Goal: Task Accomplishment & Management: Use online tool/utility

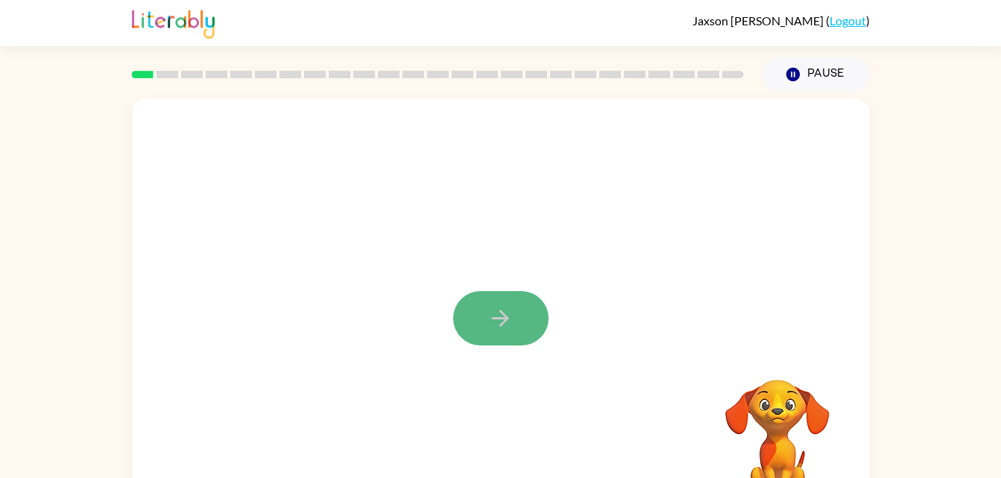
click at [493, 331] on icon "button" at bounding box center [500, 319] width 26 height 26
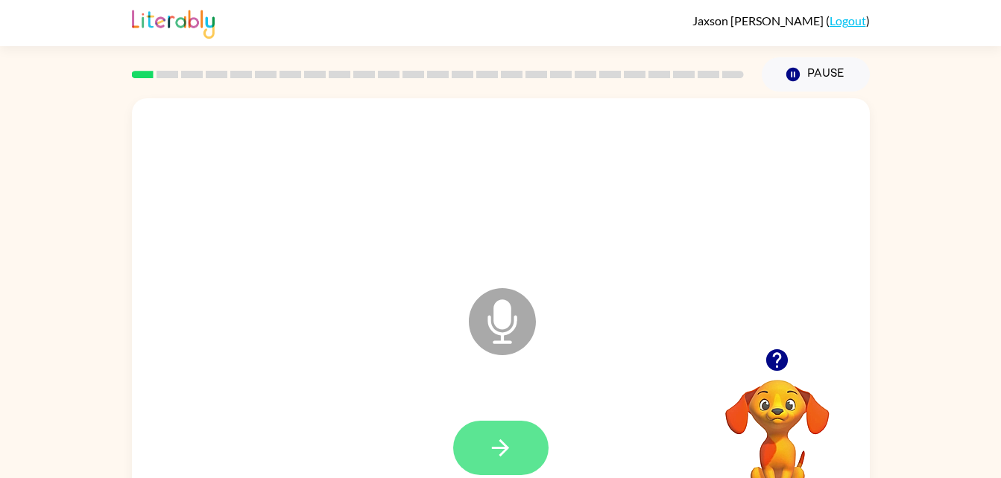
click at [496, 452] on icon "button" at bounding box center [500, 448] width 26 height 26
click at [502, 453] on icon "button" at bounding box center [500, 448] width 17 height 17
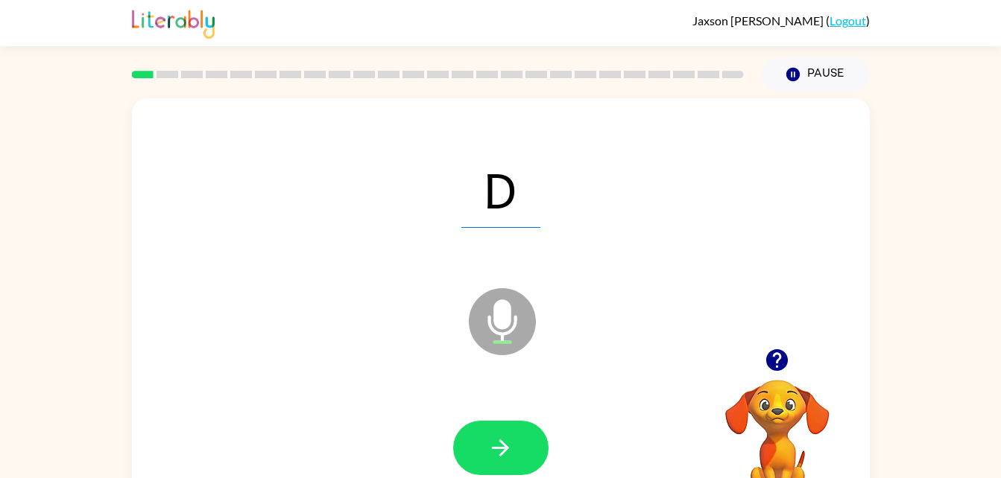
drag, startPoint x: 502, startPoint y: 453, endPoint x: 383, endPoint y: 397, distance: 131.7
click at [383, 397] on div at bounding box center [501, 449] width 708 height 122
click at [507, 466] on button "button" at bounding box center [500, 448] width 95 height 54
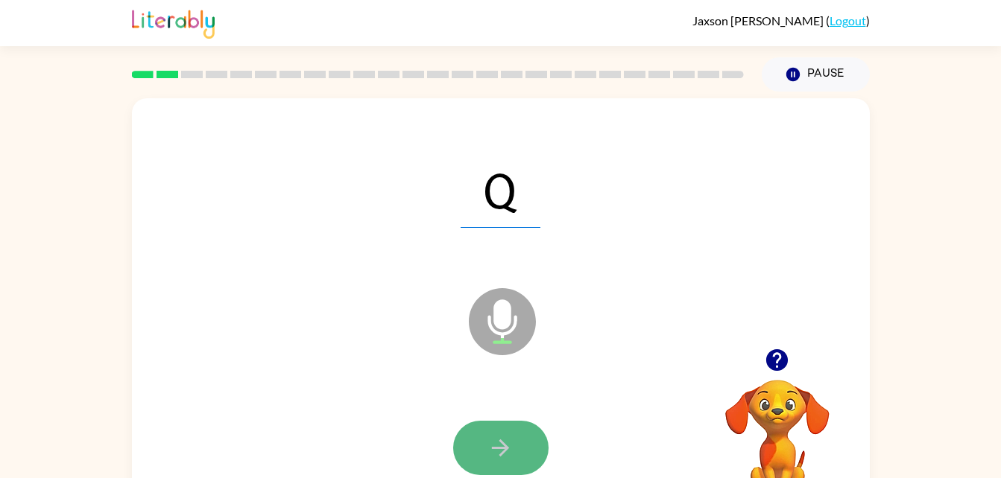
click at [502, 459] on icon "button" at bounding box center [500, 448] width 26 height 26
click at [502, 455] on icon "button" at bounding box center [500, 448] width 17 height 17
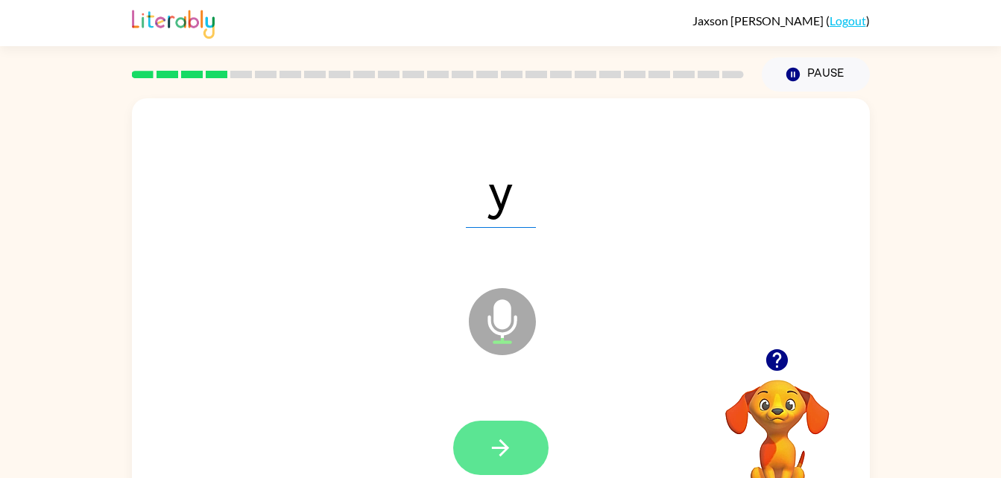
click at [497, 449] on icon "button" at bounding box center [500, 448] width 17 height 17
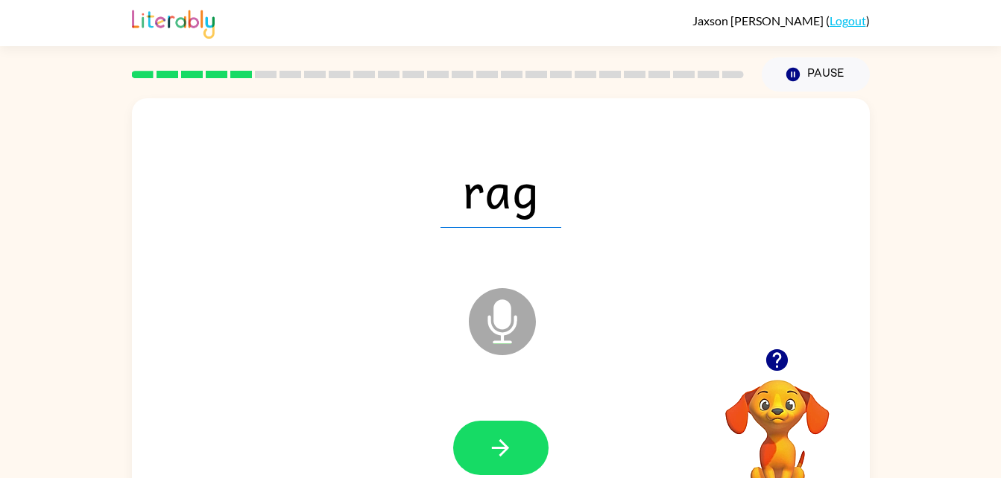
drag, startPoint x: 497, startPoint y: 446, endPoint x: 459, endPoint y: 438, distance: 38.7
click at [459, 438] on button "button" at bounding box center [500, 448] width 95 height 54
click at [460, 438] on div at bounding box center [500, 448] width 95 height 54
drag, startPoint x: 460, startPoint y: 438, endPoint x: 428, endPoint y: 448, distance: 32.8
click at [428, 448] on div at bounding box center [501, 449] width 708 height 122
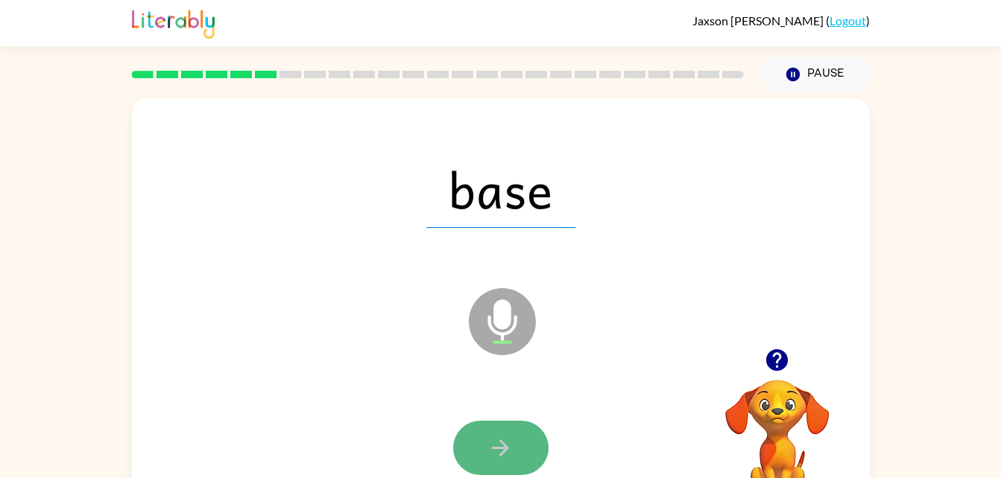
click at [475, 459] on button "button" at bounding box center [500, 448] width 95 height 54
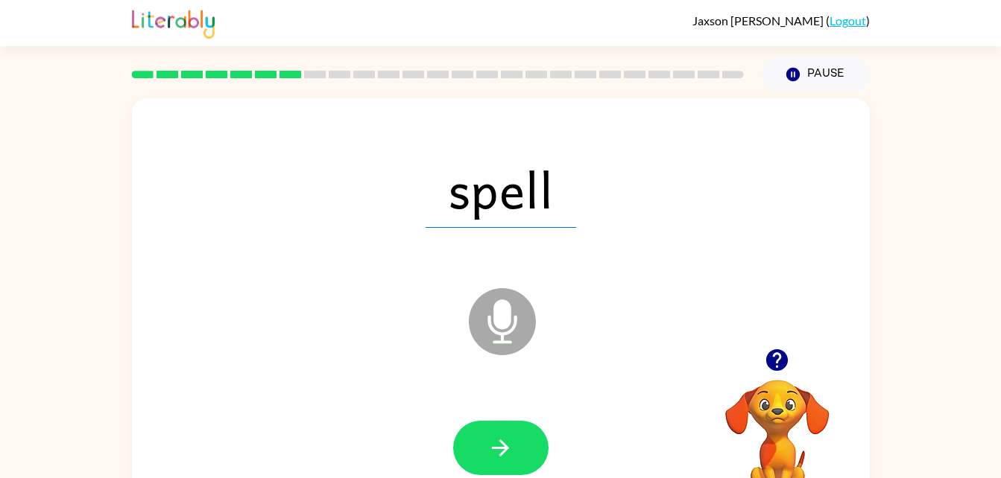
drag, startPoint x: 475, startPoint y: 459, endPoint x: 411, endPoint y: 431, distance: 70.1
click at [411, 431] on div at bounding box center [501, 449] width 708 height 122
click at [479, 455] on button "button" at bounding box center [500, 448] width 95 height 54
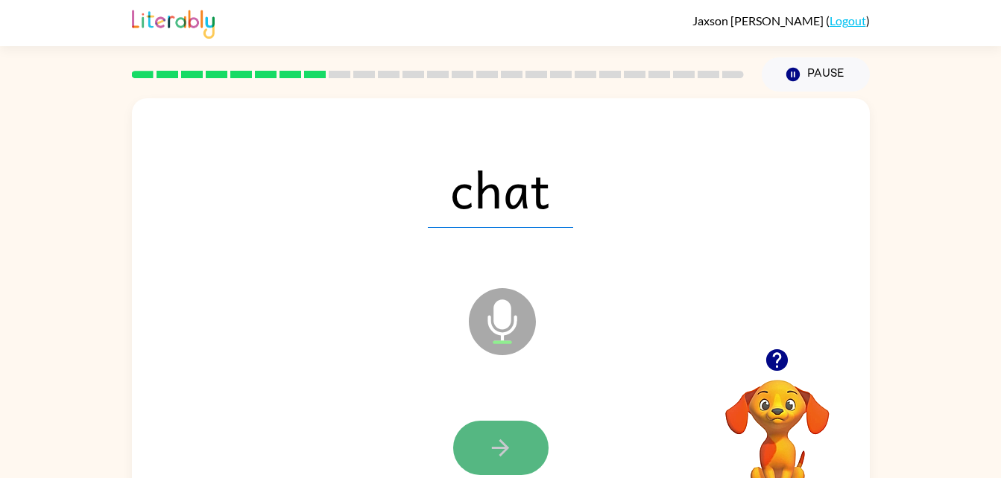
click at [481, 455] on button "button" at bounding box center [500, 448] width 95 height 54
click at [531, 437] on button "button" at bounding box center [500, 448] width 95 height 54
click at [475, 449] on button "button" at bounding box center [500, 448] width 95 height 54
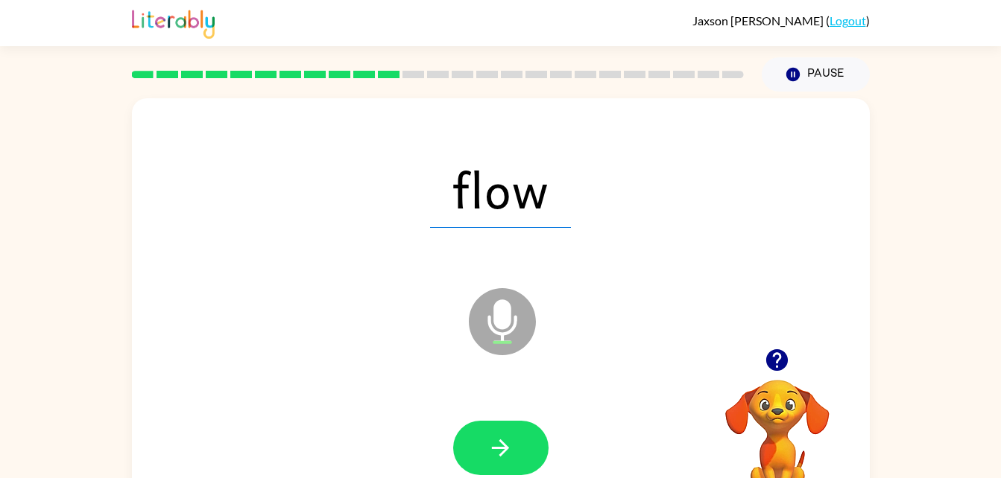
drag, startPoint x: 478, startPoint y: 449, endPoint x: 421, endPoint y: 437, distance: 57.7
click at [421, 437] on div at bounding box center [501, 449] width 708 height 122
click at [493, 455] on icon "button" at bounding box center [500, 448] width 26 height 26
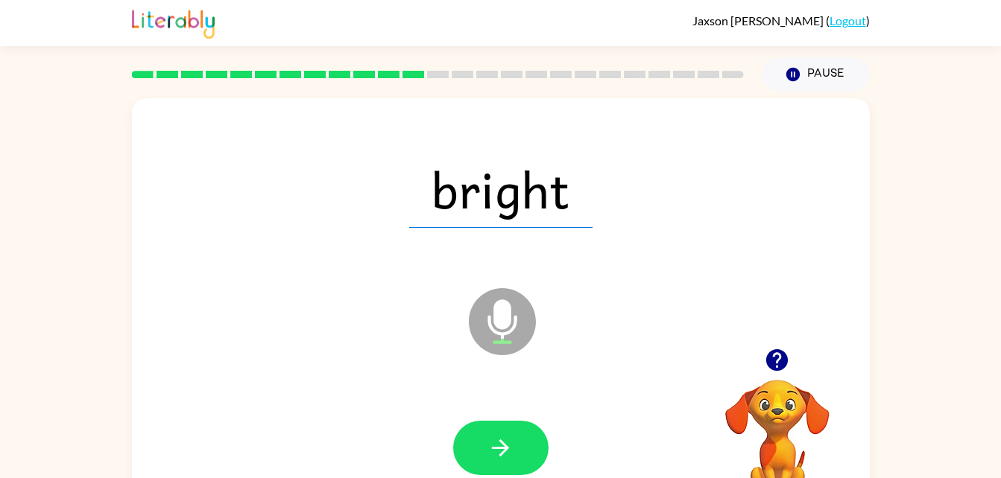
drag, startPoint x: 493, startPoint y: 455, endPoint x: 423, endPoint y: 417, distance: 79.7
click at [423, 417] on div at bounding box center [501, 449] width 708 height 122
click at [502, 431] on button "button" at bounding box center [500, 448] width 95 height 54
drag, startPoint x: 502, startPoint y: 431, endPoint x: 470, endPoint y: 422, distance: 33.5
click at [470, 422] on div at bounding box center [500, 448] width 95 height 54
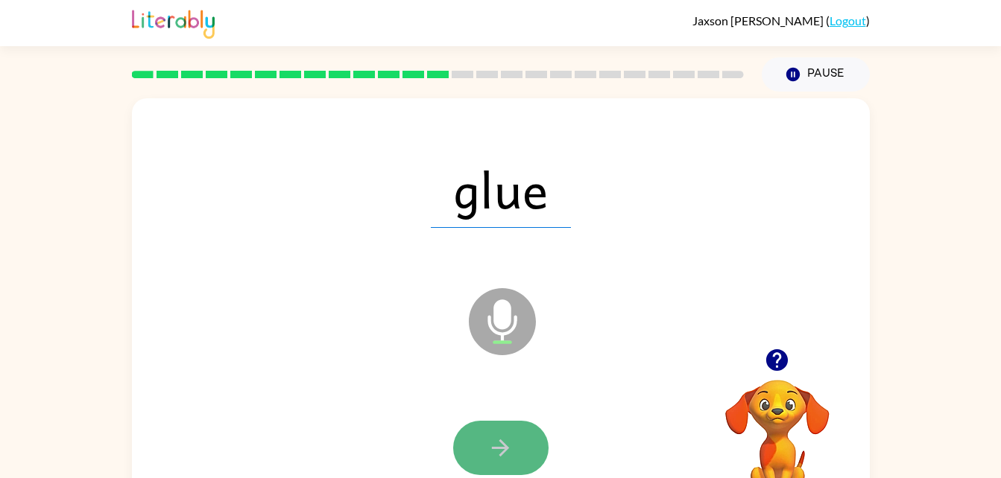
click at [480, 434] on button "button" at bounding box center [500, 448] width 95 height 54
drag, startPoint x: 480, startPoint y: 437, endPoint x: 469, endPoint y: 435, distance: 11.4
click at [469, 435] on button "button" at bounding box center [500, 448] width 95 height 54
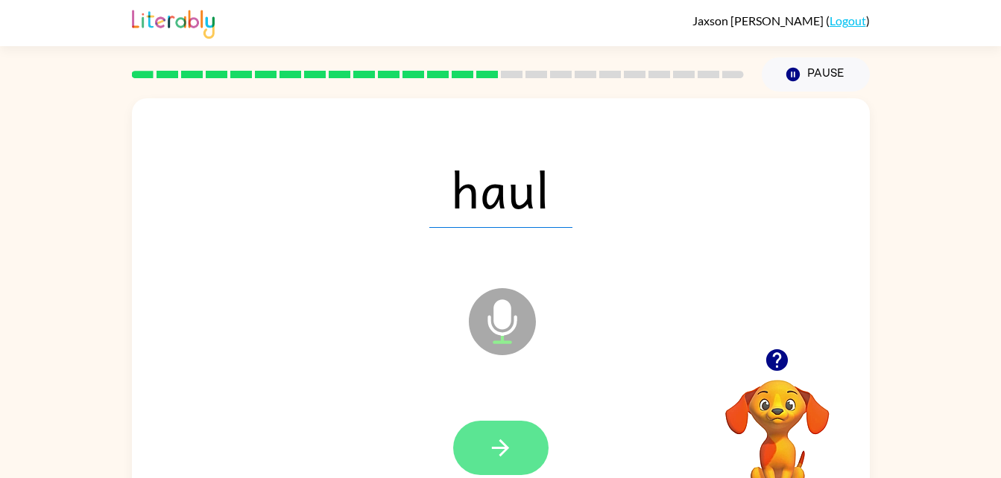
click at [494, 447] on icon "button" at bounding box center [500, 448] width 17 height 17
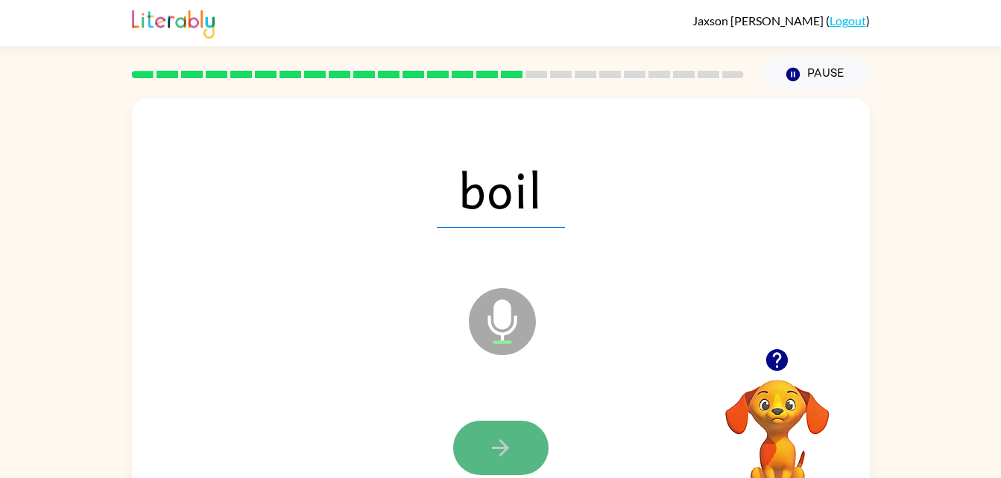
click at [492, 440] on icon "button" at bounding box center [500, 448] width 26 height 26
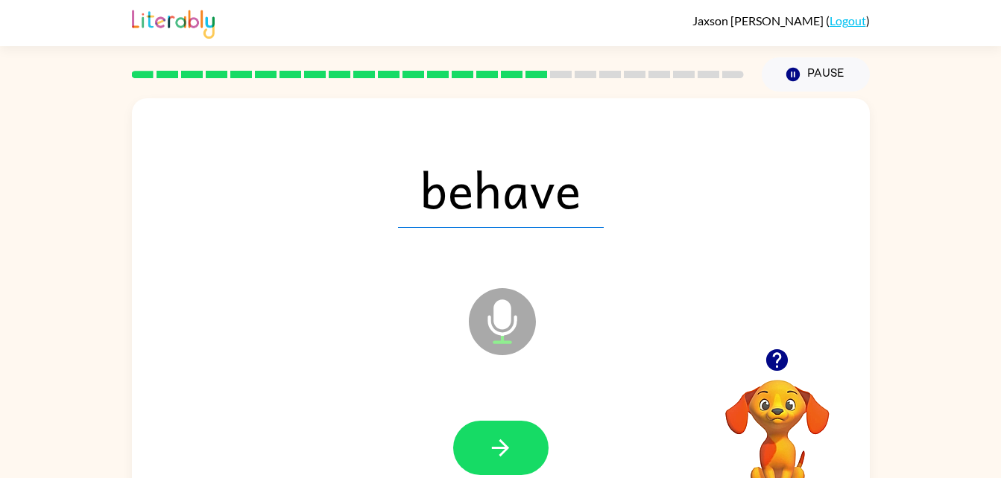
drag, startPoint x: 492, startPoint y: 440, endPoint x: 448, endPoint y: 431, distance: 44.9
click at [448, 431] on div at bounding box center [501, 449] width 708 height 122
click at [458, 432] on button "button" at bounding box center [500, 448] width 95 height 54
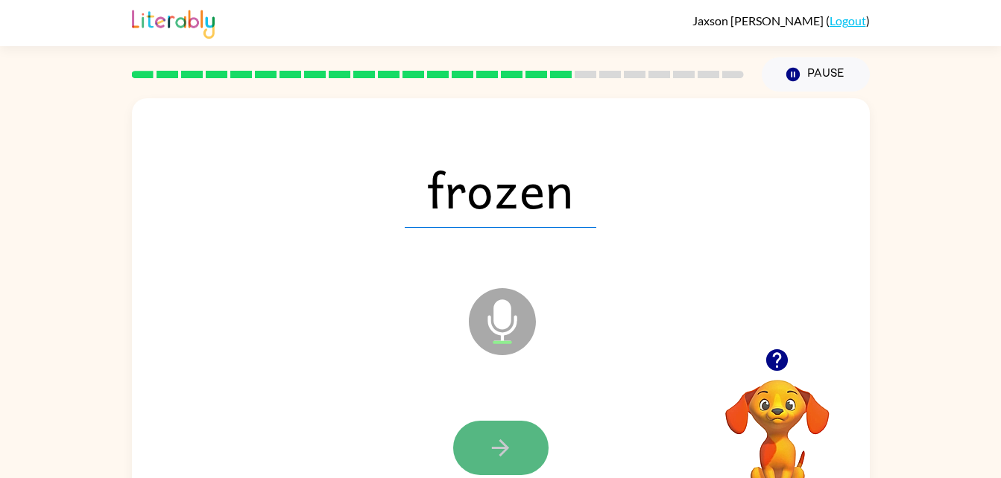
click at [467, 449] on button "button" at bounding box center [500, 448] width 95 height 54
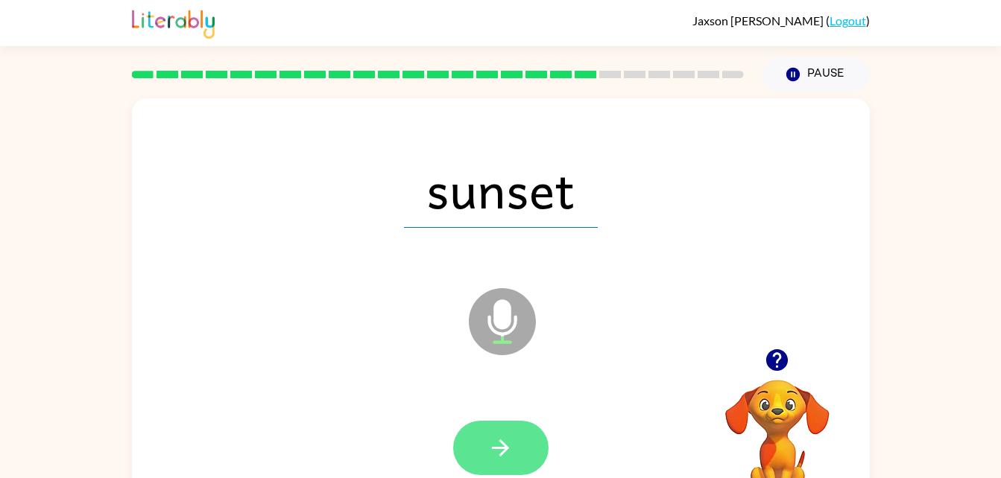
click at [476, 450] on button "button" at bounding box center [500, 448] width 95 height 54
click at [484, 448] on button "button" at bounding box center [500, 448] width 95 height 54
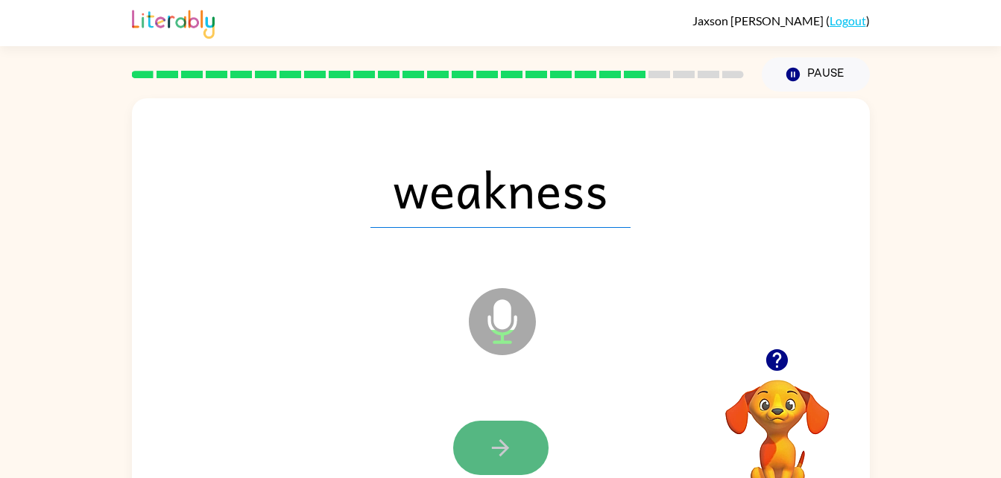
click at [487, 459] on icon "button" at bounding box center [500, 448] width 26 height 26
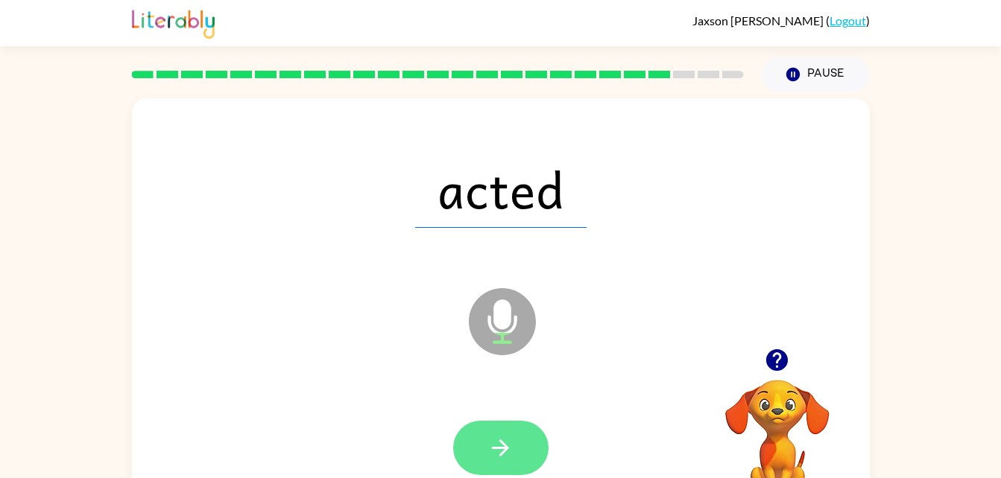
click at [487, 452] on button "button" at bounding box center [500, 448] width 95 height 54
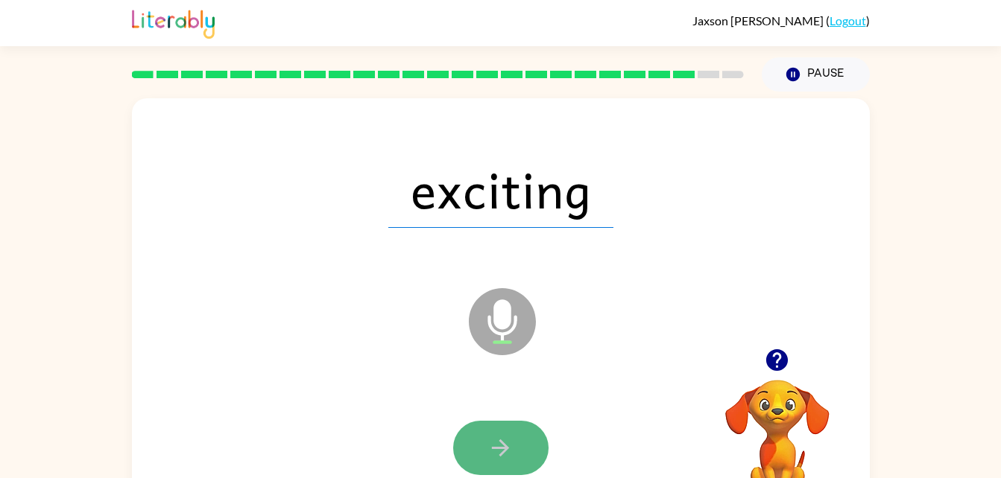
drag, startPoint x: 487, startPoint y: 452, endPoint x: 462, endPoint y: 447, distance: 25.0
click at [462, 447] on button "button" at bounding box center [500, 448] width 95 height 54
click at [462, 447] on div at bounding box center [500, 448] width 95 height 54
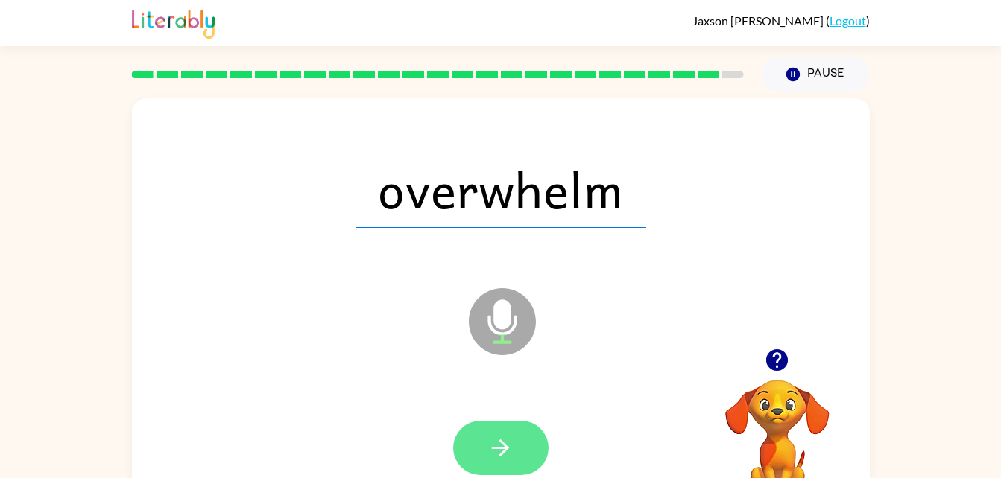
click at [488, 446] on icon "button" at bounding box center [500, 448] width 26 height 26
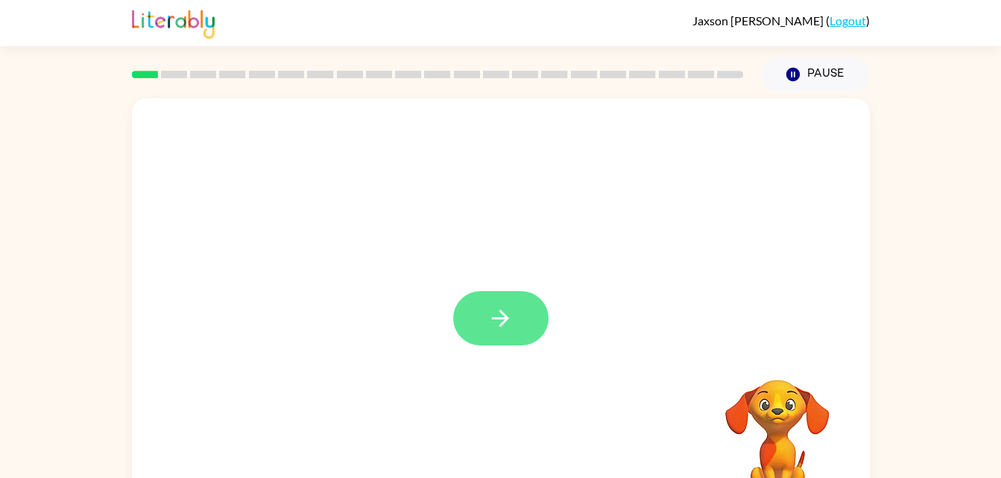
click at [513, 306] on icon "button" at bounding box center [500, 319] width 26 height 26
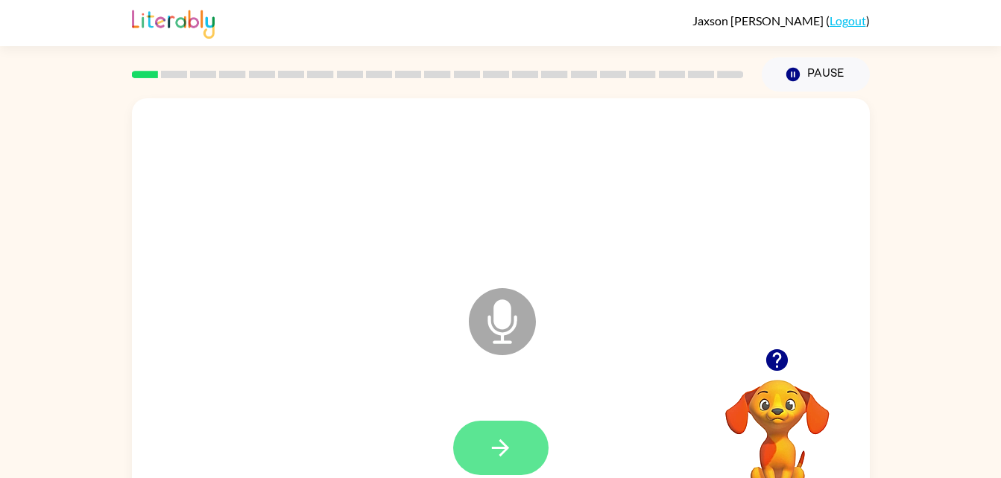
click at [510, 442] on icon "button" at bounding box center [500, 448] width 26 height 26
click at [510, 443] on icon "button" at bounding box center [500, 448] width 26 height 26
click at [502, 425] on button "button" at bounding box center [500, 448] width 95 height 54
drag, startPoint x: 502, startPoint y: 425, endPoint x: 452, endPoint y: 459, distance: 60.6
click at [453, 459] on div at bounding box center [500, 448] width 95 height 54
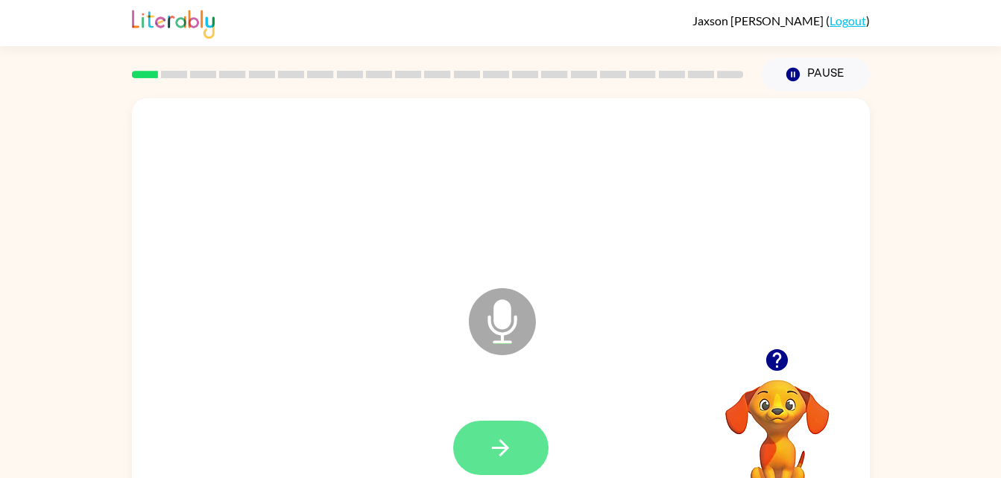
click at [460, 464] on button "button" at bounding box center [500, 448] width 95 height 54
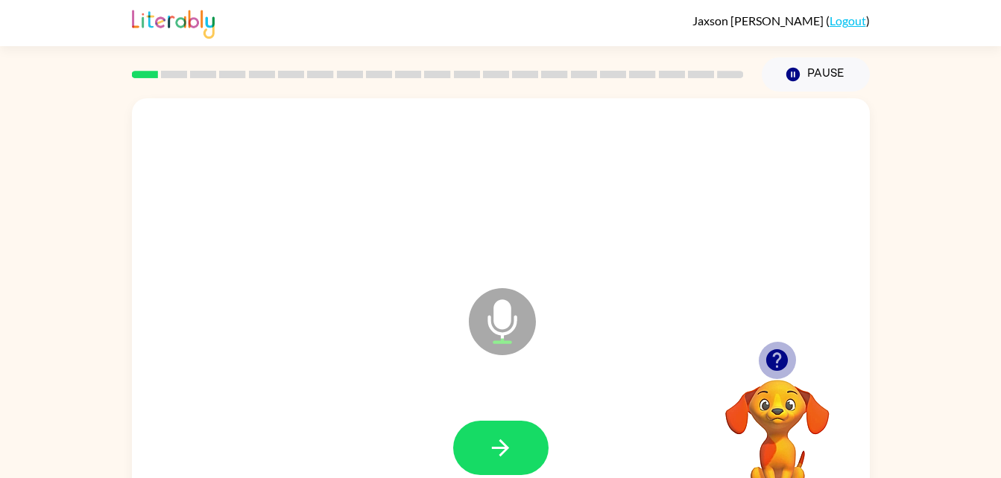
click at [776, 360] on icon "button" at bounding box center [777, 360] width 22 height 22
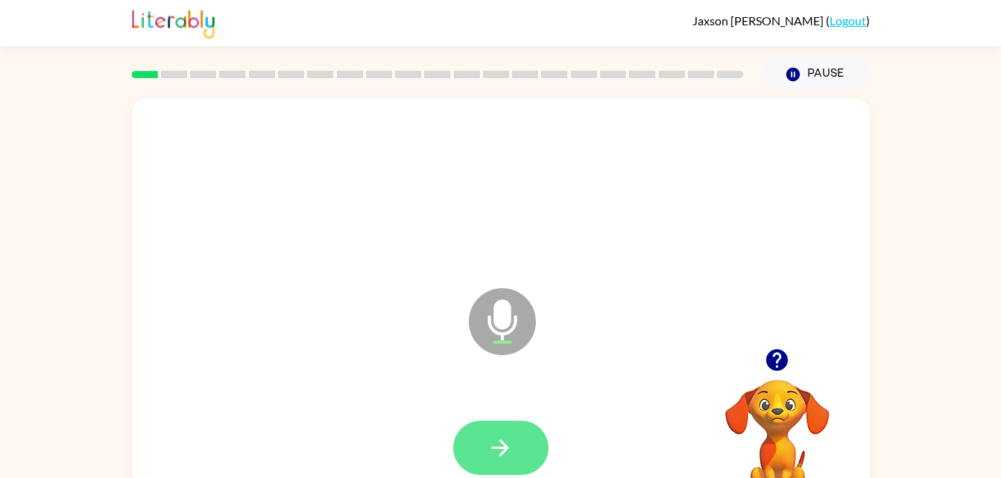
click at [511, 428] on button "button" at bounding box center [500, 448] width 95 height 54
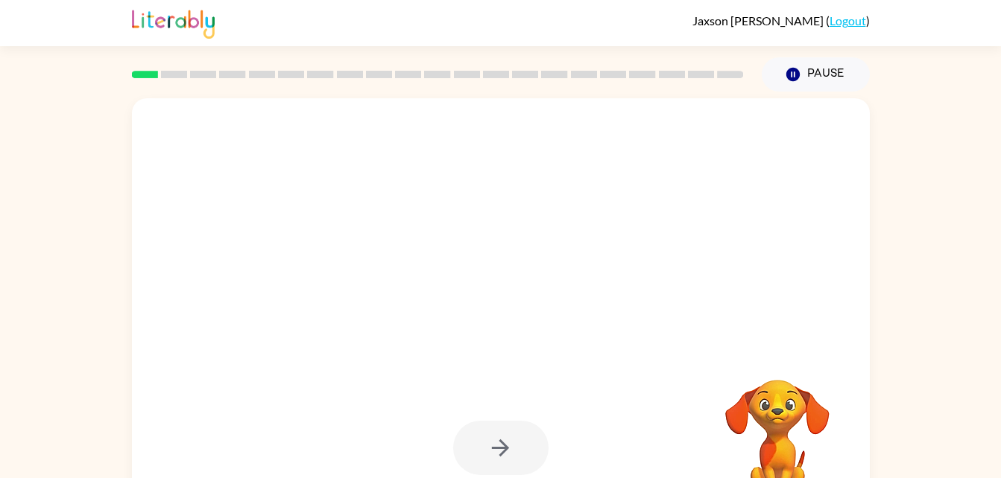
click at [511, 428] on div at bounding box center [500, 448] width 95 height 54
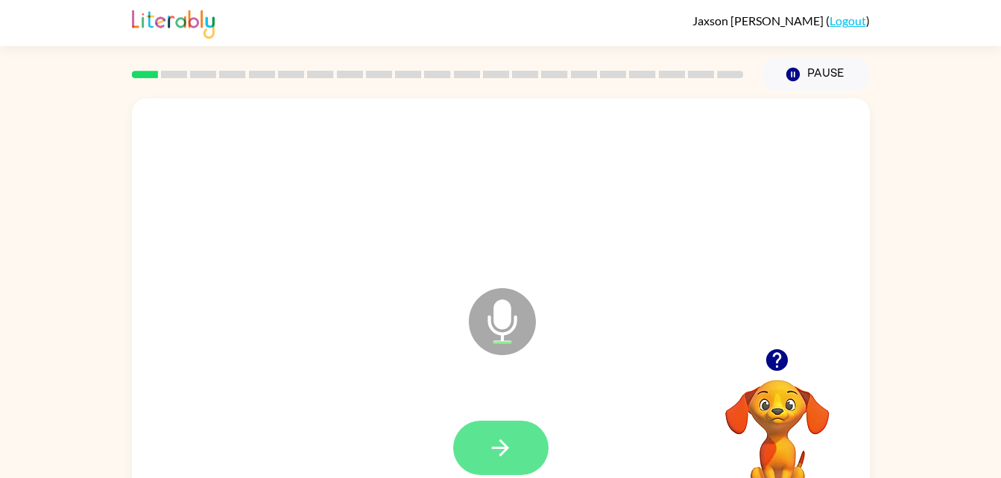
click at [511, 439] on icon "button" at bounding box center [500, 448] width 26 height 26
drag, startPoint x: 511, startPoint y: 439, endPoint x: 461, endPoint y: 462, distance: 55.7
click at [461, 462] on button "button" at bounding box center [500, 448] width 95 height 54
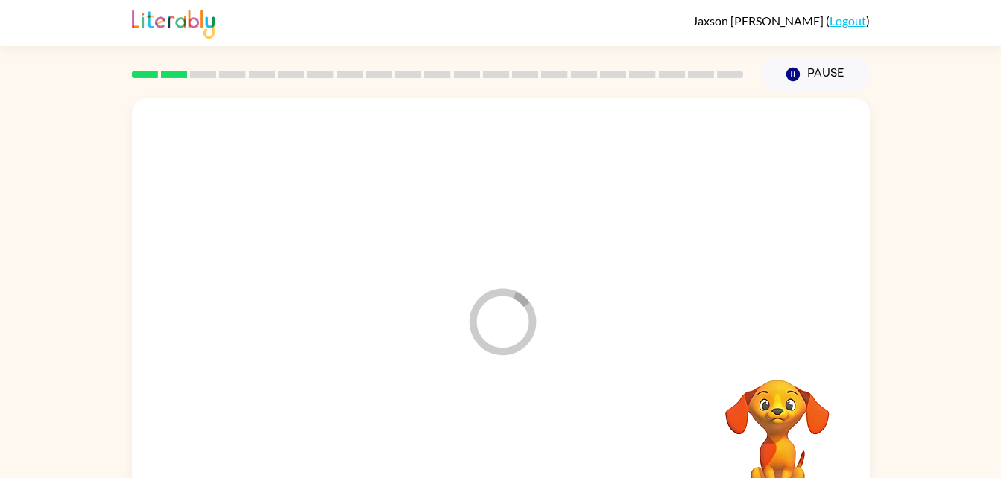
click at [461, 462] on div at bounding box center [501, 449] width 708 height 122
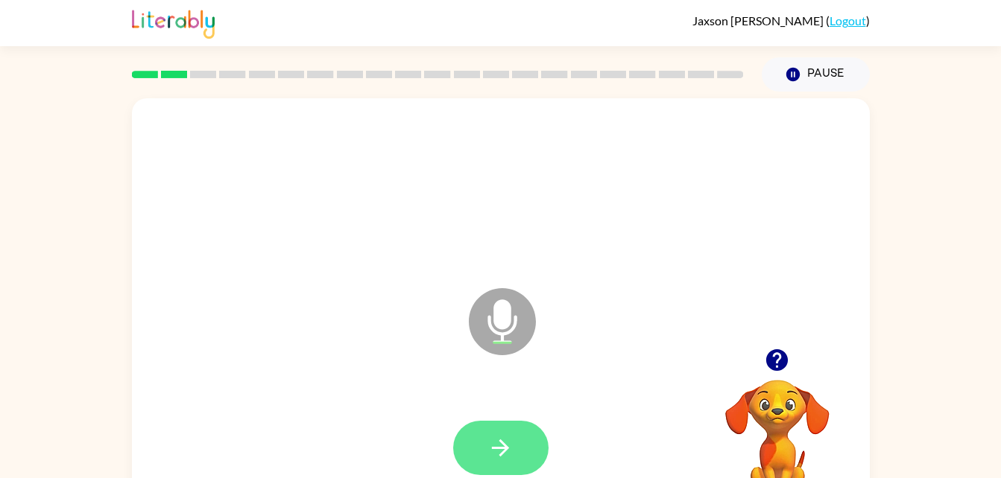
click at [463, 464] on button "button" at bounding box center [500, 448] width 95 height 54
click at [504, 452] on icon "button" at bounding box center [500, 448] width 17 height 17
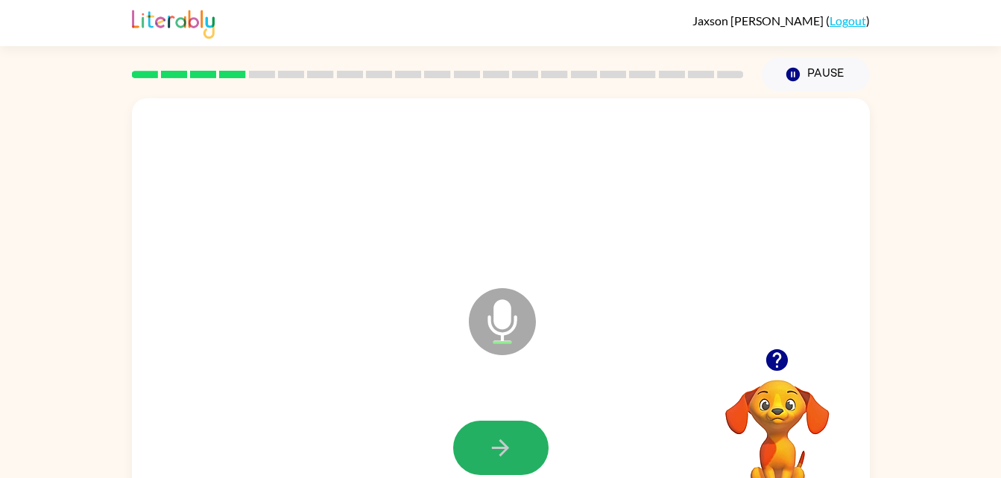
click at [504, 452] on icon "button" at bounding box center [500, 448] width 17 height 17
click at [504, 458] on icon "button" at bounding box center [500, 448] width 26 height 26
drag, startPoint x: 486, startPoint y: 434, endPoint x: 428, endPoint y: 436, distance: 57.4
click at [428, 436] on div at bounding box center [501, 449] width 708 height 122
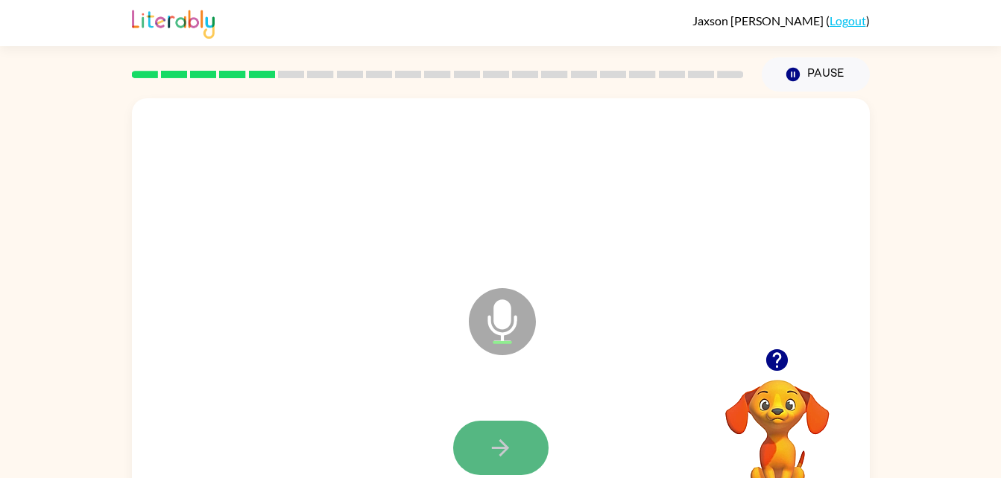
click at [476, 451] on button "button" at bounding box center [500, 448] width 95 height 54
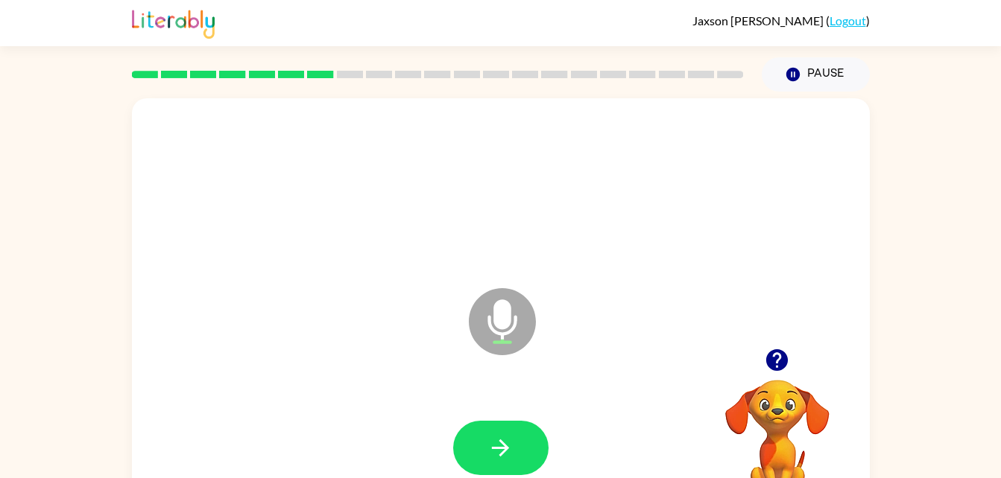
click at [476, 451] on button "button" at bounding box center [500, 448] width 95 height 54
click at [477, 434] on button "button" at bounding box center [500, 448] width 95 height 54
click at [475, 434] on button "button" at bounding box center [500, 448] width 95 height 54
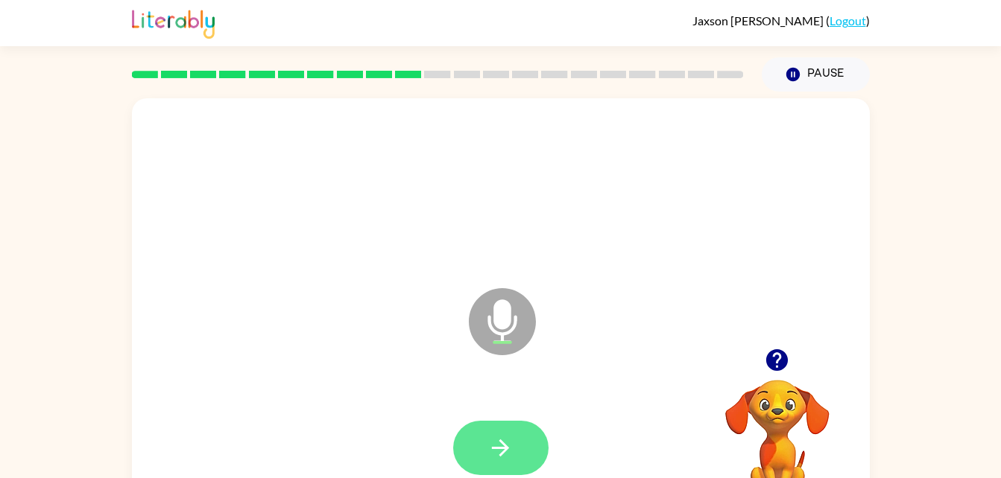
click at [475, 437] on button "button" at bounding box center [500, 448] width 95 height 54
click at [473, 441] on button "button" at bounding box center [500, 448] width 95 height 54
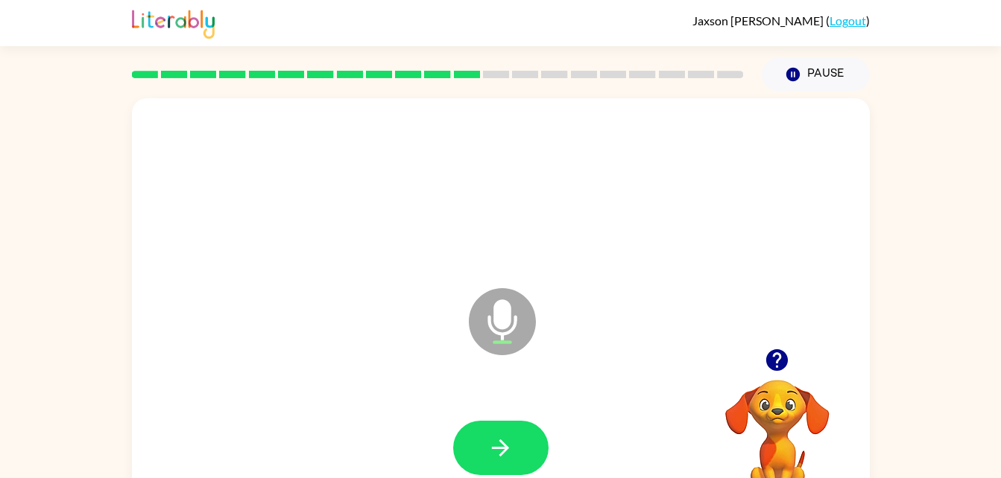
drag, startPoint x: 473, startPoint y: 441, endPoint x: 374, endPoint y: 388, distance: 112.7
click at [374, 388] on div at bounding box center [501, 449] width 708 height 122
click at [484, 455] on button "button" at bounding box center [500, 448] width 95 height 54
click at [525, 425] on button "button" at bounding box center [500, 448] width 95 height 54
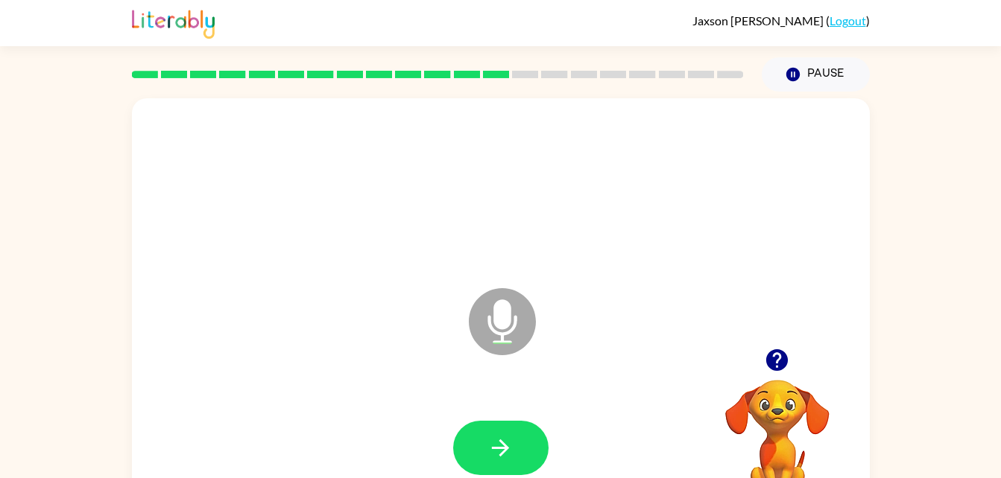
drag, startPoint x: 524, startPoint y: 431, endPoint x: 460, endPoint y: 455, distance: 68.1
click at [460, 455] on button "button" at bounding box center [500, 448] width 95 height 54
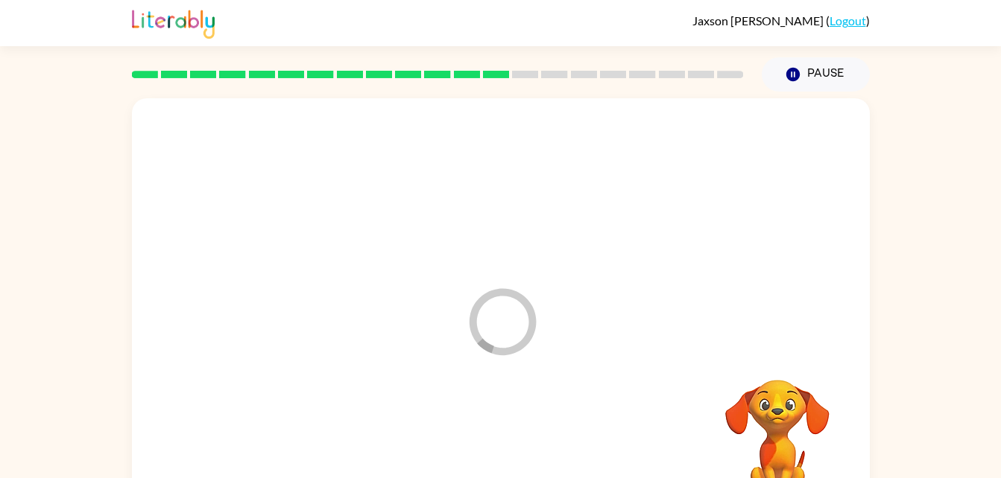
click at [469, 458] on div at bounding box center [501, 449] width 708 height 122
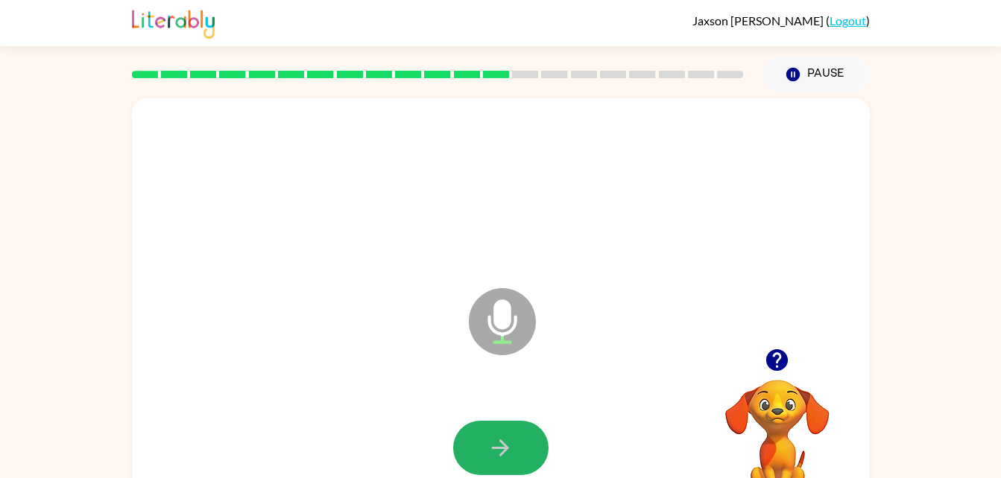
click at [469, 458] on button "button" at bounding box center [500, 448] width 95 height 54
drag, startPoint x: 469, startPoint y: 458, endPoint x: 363, endPoint y: 426, distance: 111.1
click at [363, 426] on div at bounding box center [501, 449] width 708 height 122
click at [551, 428] on div at bounding box center [501, 449] width 708 height 122
click at [519, 443] on button "button" at bounding box center [500, 448] width 95 height 54
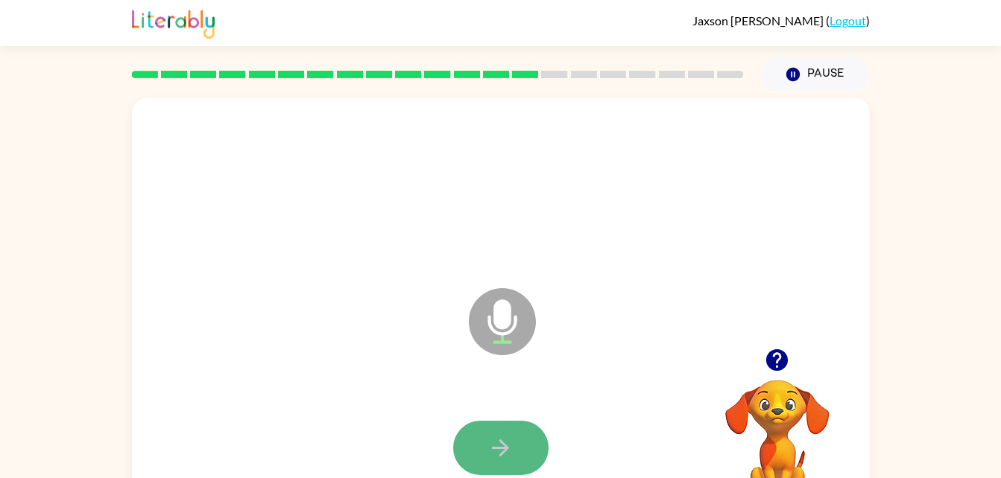
click at [513, 447] on icon "button" at bounding box center [500, 448] width 26 height 26
click at [490, 455] on icon "button" at bounding box center [500, 448] width 26 height 26
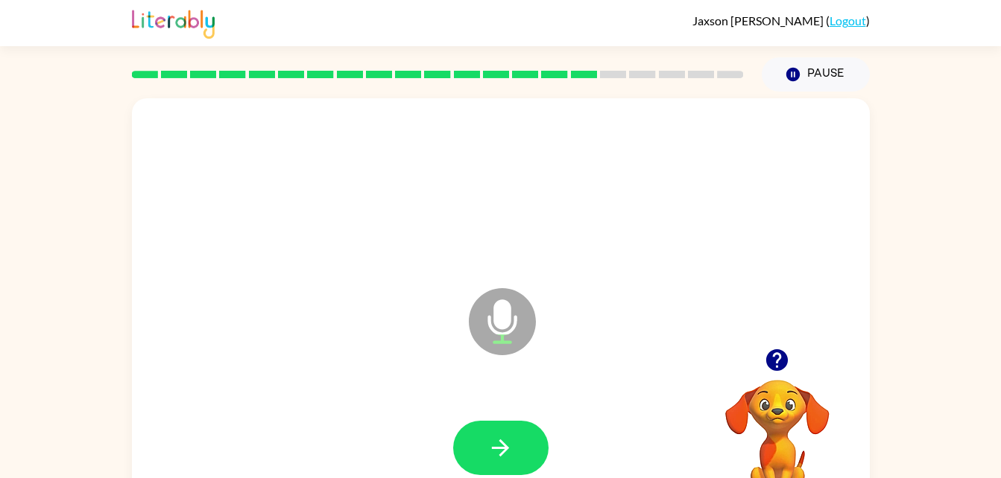
click at [486, 475] on button "button" at bounding box center [500, 448] width 95 height 54
click at [487, 467] on button "button" at bounding box center [500, 448] width 95 height 54
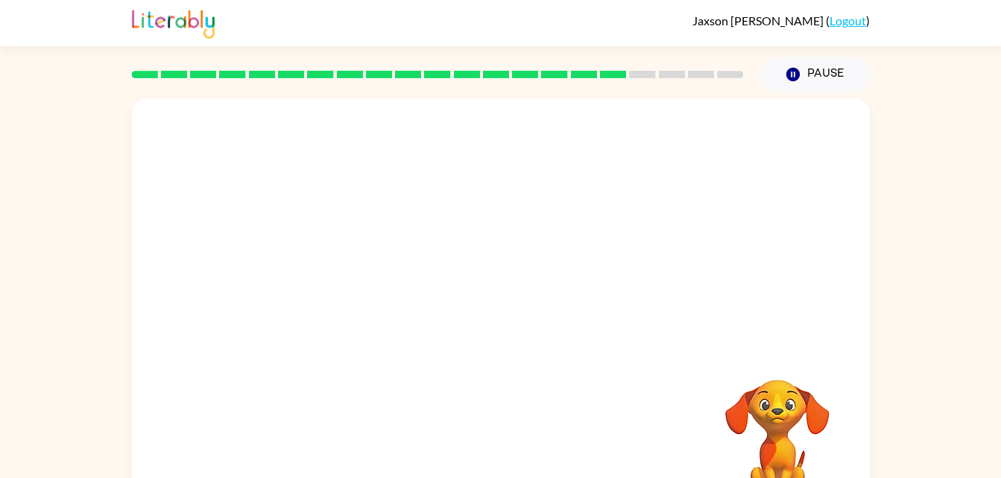
click at [742, 291] on div at bounding box center [465, 285] width 636 height 54
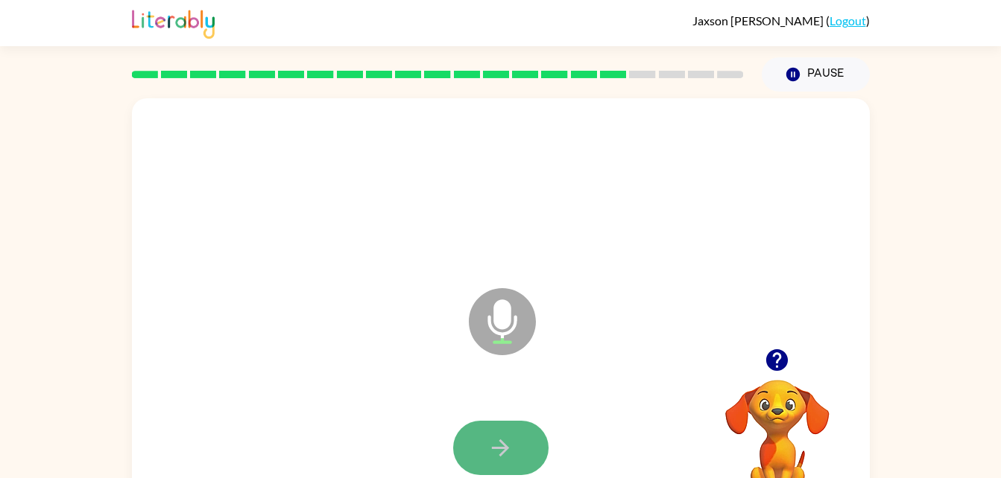
click at [484, 452] on button "button" at bounding box center [500, 448] width 95 height 54
drag, startPoint x: 484, startPoint y: 452, endPoint x: 437, endPoint y: 449, distance: 46.3
click at [437, 449] on div at bounding box center [501, 449] width 708 height 122
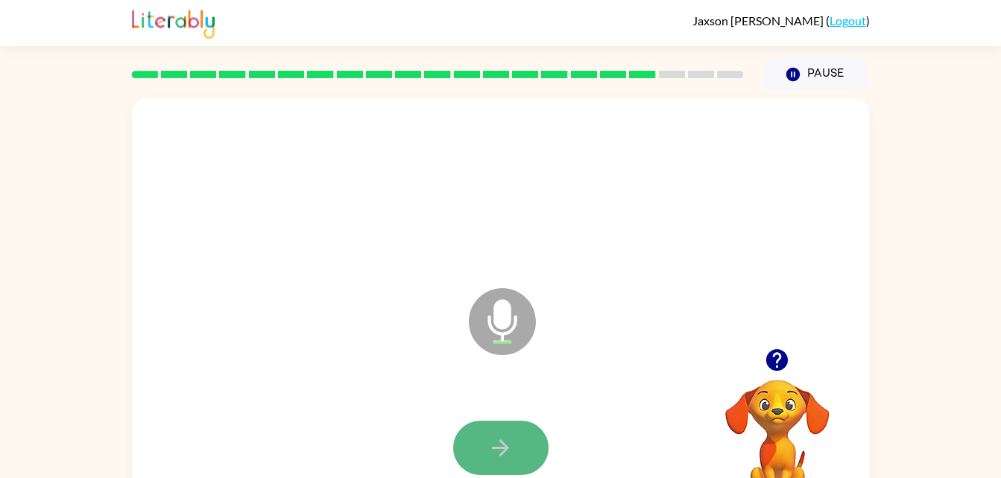
click at [457, 447] on button "button" at bounding box center [500, 448] width 95 height 54
click at [510, 428] on button "button" at bounding box center [500, 448] width 95 height 54
click at [512, 423] on button "button" at bounding box center [500, 448] width 95 height 54
click at [516, 429] on button "button" at bounding box center [500, 448] width 95 height 54
click at [501, 440] on icon "button" at bounding box center [500, 448] width 17 height 17
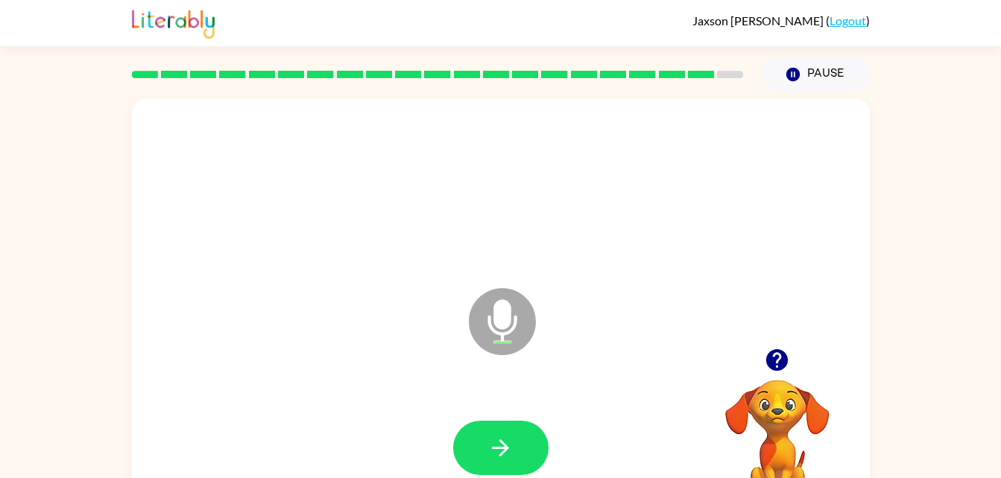
click at [771, 360] on icon "button" at bounding box center [777, 360] width 22 height 22
click at [535, 426] on button "button" at bounding box center [500, 448] width 95 height 54
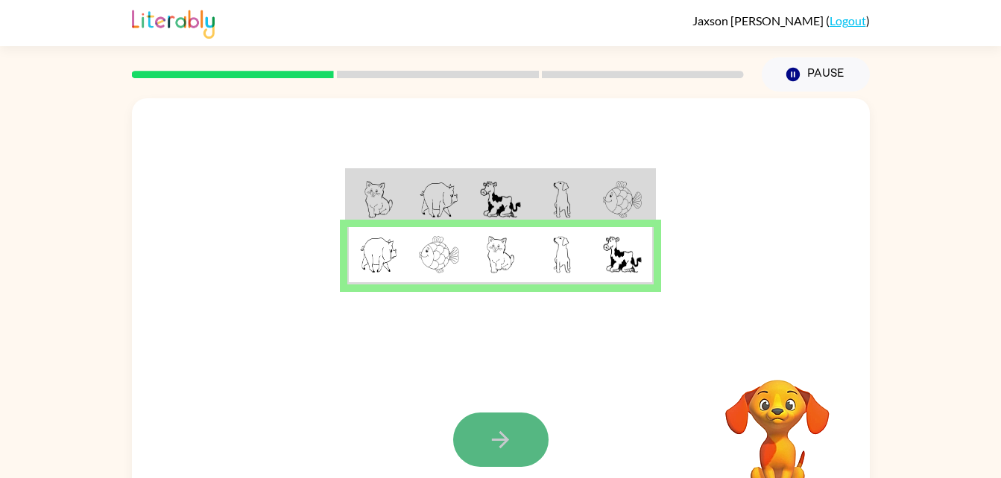
click at [496, 420] on button "button" at bounding box center [500, 440] width 95 height 54
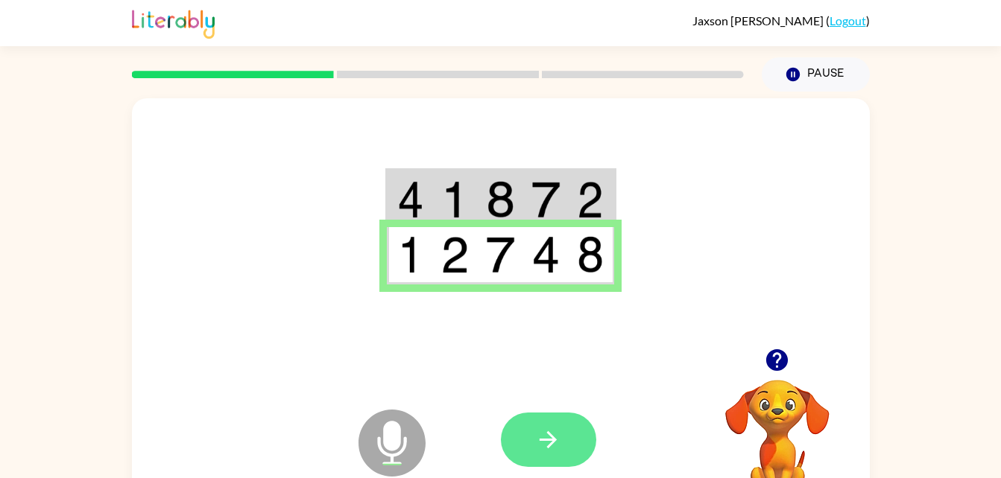
click at [535, 440] on icon "button" at bounding box center [548, 440] width 26 height 26
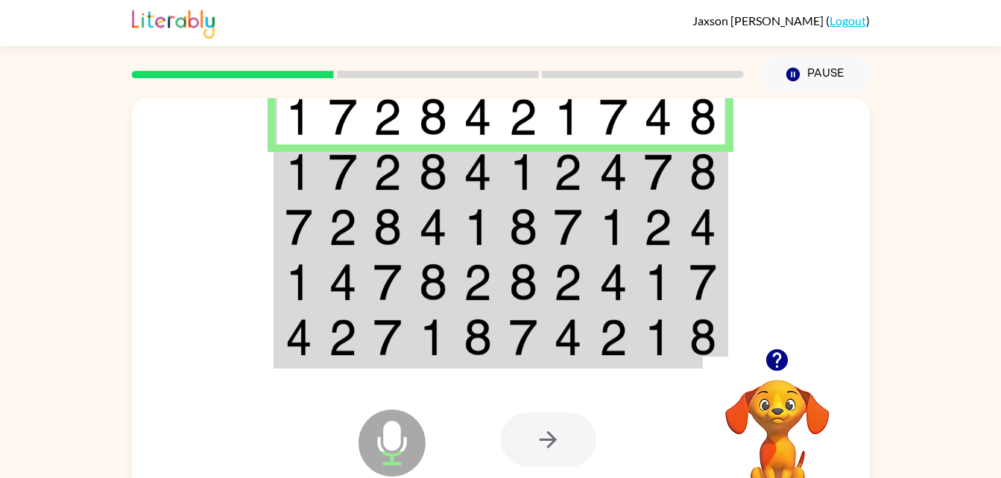
click at [450, 168] on td at bounding box center [433, 172] width 45 height 55
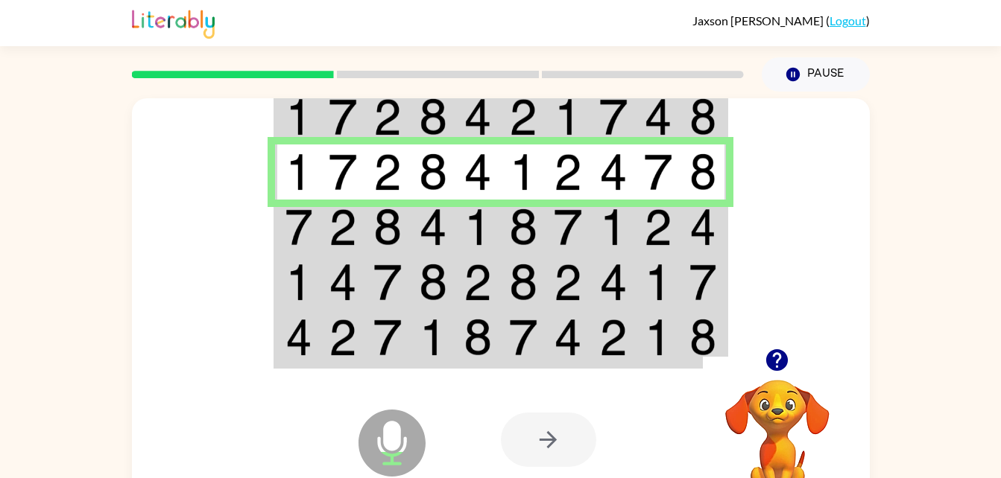
click at [413, 227] on td at bounding box center [433, 227] width 45 height 55
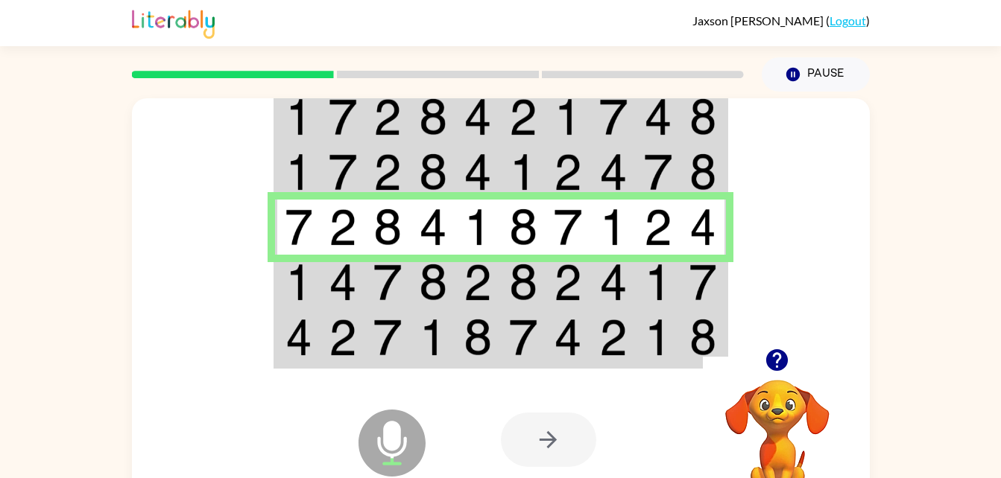
click at [414, 284] on td at bounding box center [433, 282] width 45 height 55
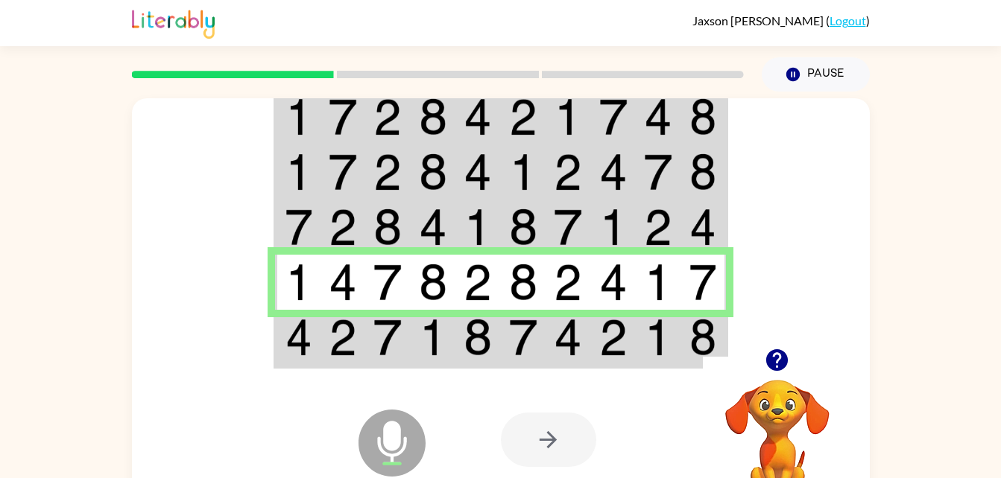
click at [406, 335] on td at bounding box center [387, 338] width 45 height 57
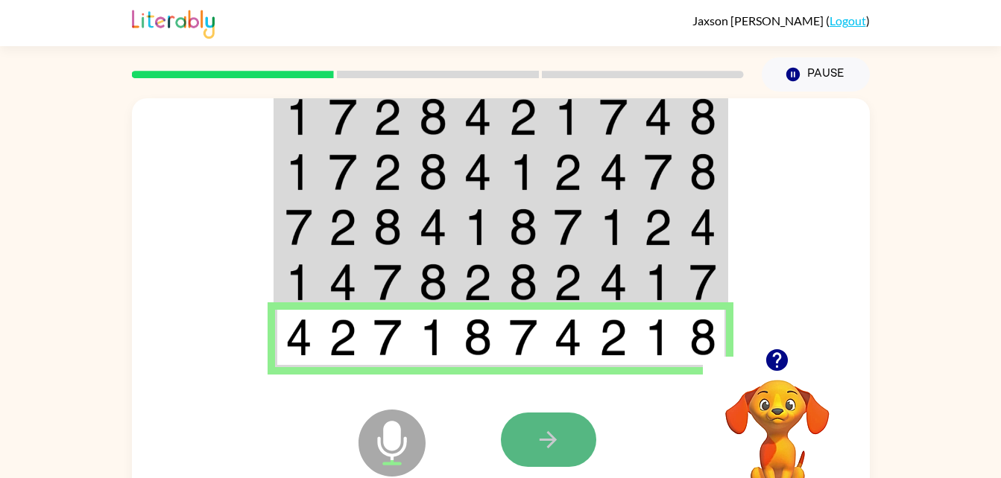
click at [533, 425] on button "button" at bounding box center [548, 440] width 95 height 54
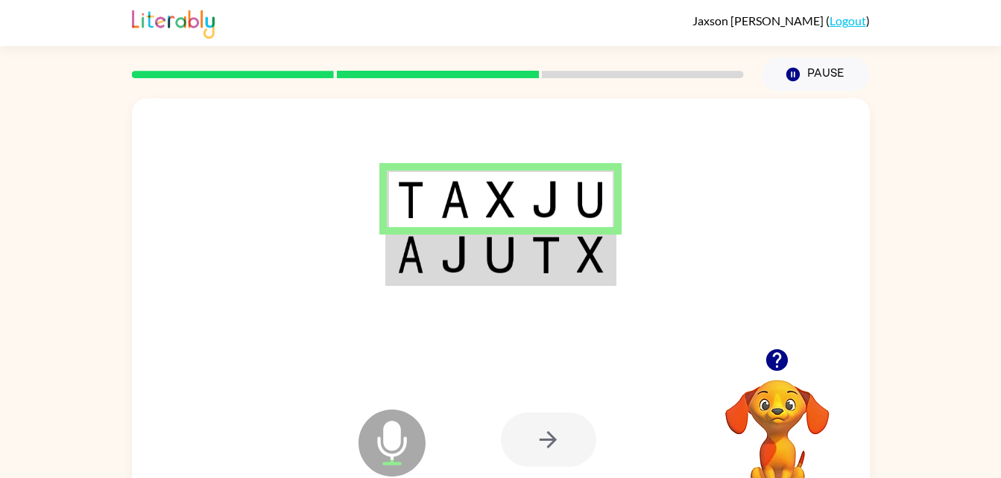
drag, startPoint x: 454, startPoint y: 270, endPoint x: 231, endPoint y: 257, distance: 223.2
click at [231, 257] on div at bounding box center [501, 223] width 738 height 250
click at [431, 277] on td at bounding box center [409, 255] width 45 height 57
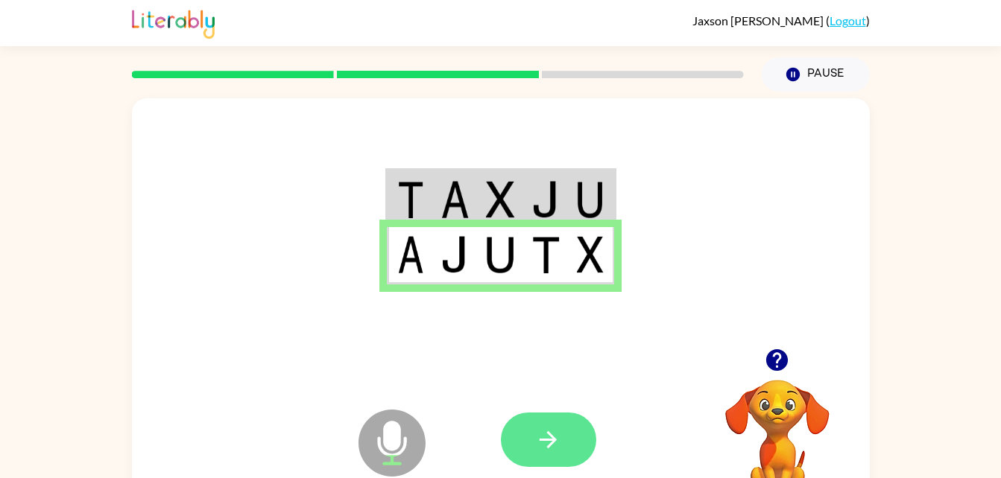
click at [532, 452] on button "button" at bounding box center [548, 440] width 95 height 54
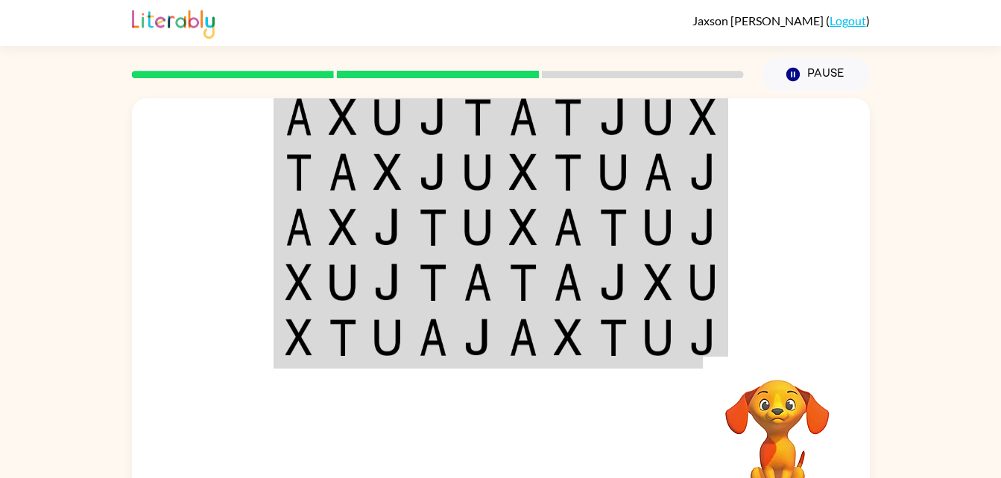
click at [398, 133] on img at bounding box center [387, 116] width 28 height 37
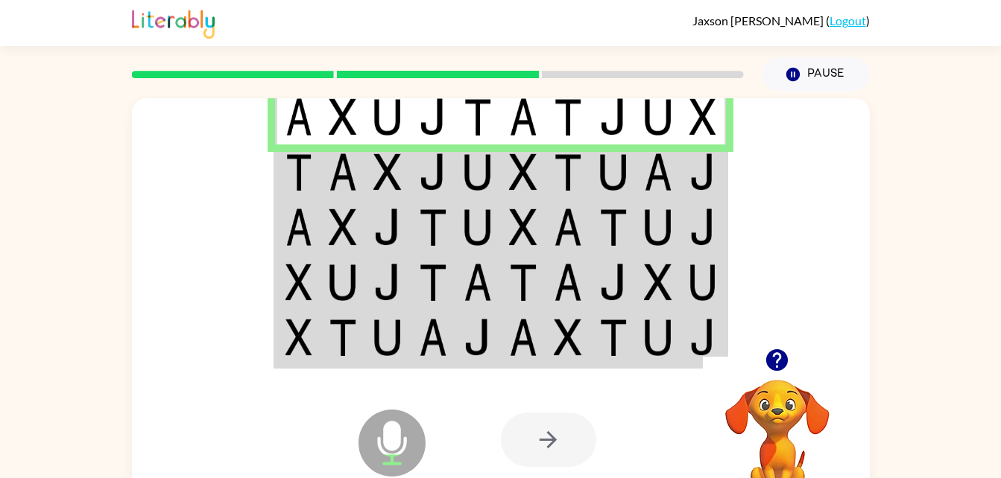
click at [341, 180] on img at bounding box center [343, 172] width 28 height 37
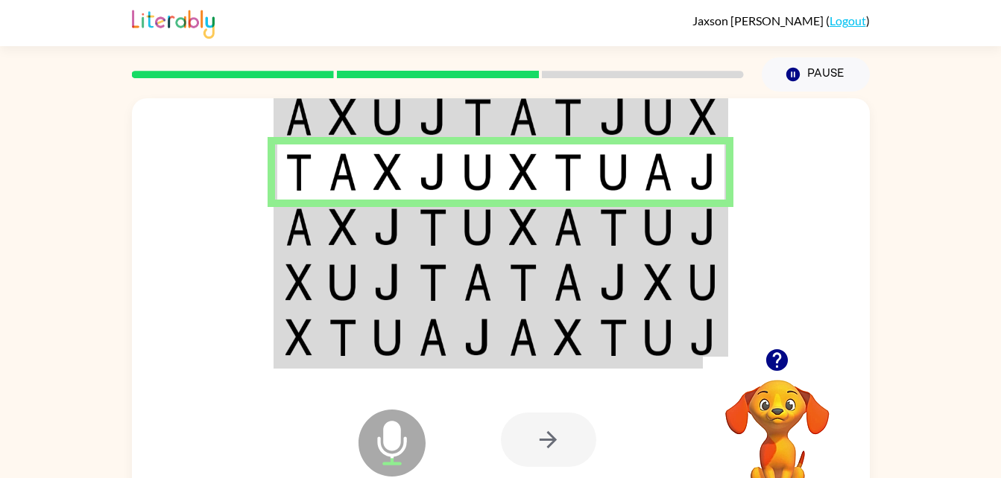
drag, startPoint x: 335, startPoint y: 238, endPoint x: 316, endPoint y: 233, distance: 19.3
click at [316, 233] on td at bounding box center [297, 227] width 45 height 55
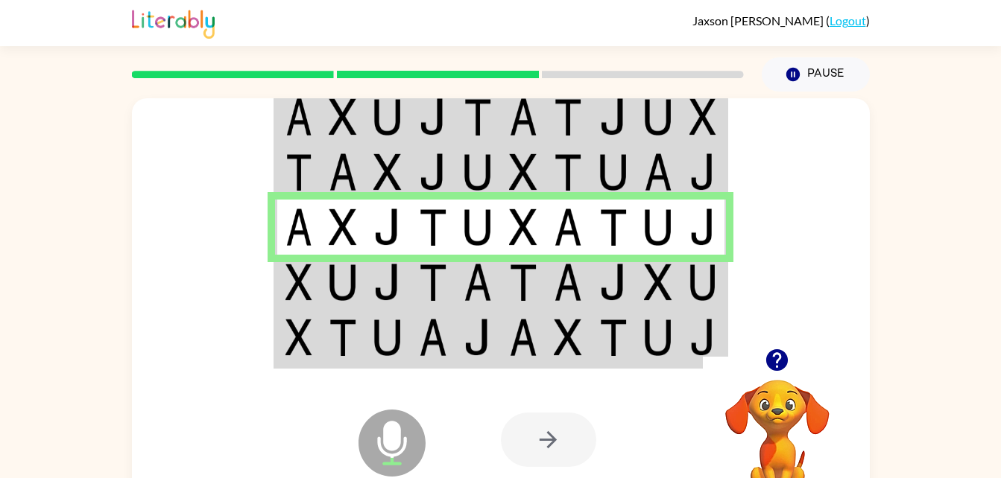
click at [326, 295] on td at bounding box center [342, 282] width 45 height 55
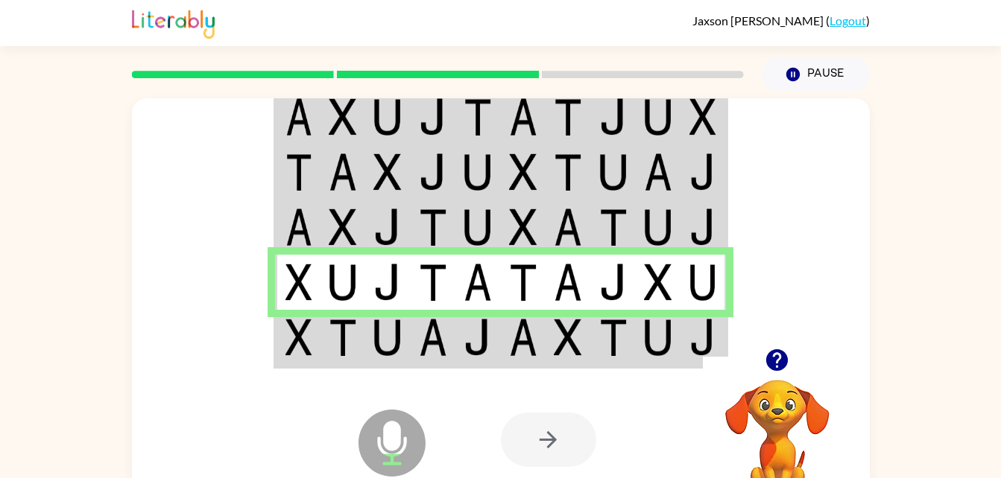
click at [348, 367] on div "Microphone The Microphone is here when it is your turn to talk" at bounding box center [355, 405] width 148 height 99
click at [341, 351] on img at bounding box center [343, 337] width 28 height 37
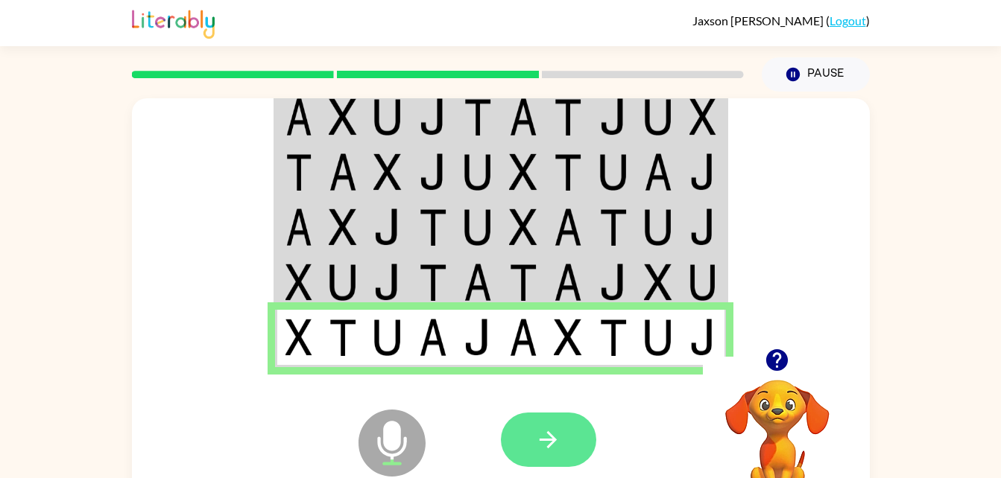
click at [537, 444] on icon "button" at bounding box center [548, 440] width 26 height 26
